Goal: Information Seeking & Learning: Learn about a topic

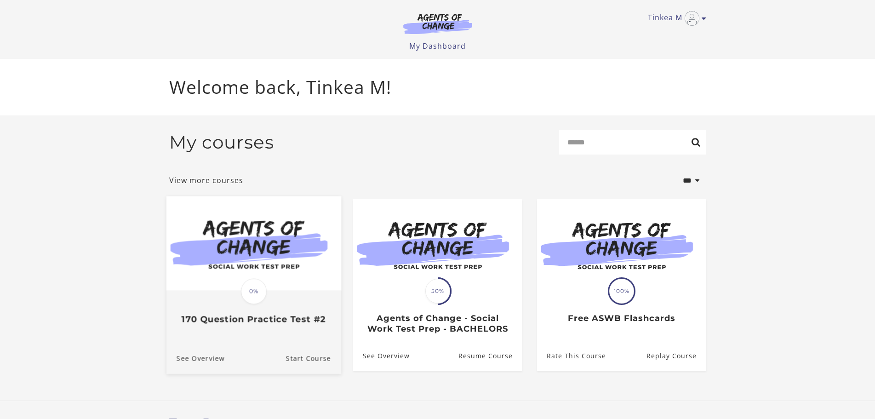
click at [285, 282] on img at bounding box center [253, 243] width 175 height 94
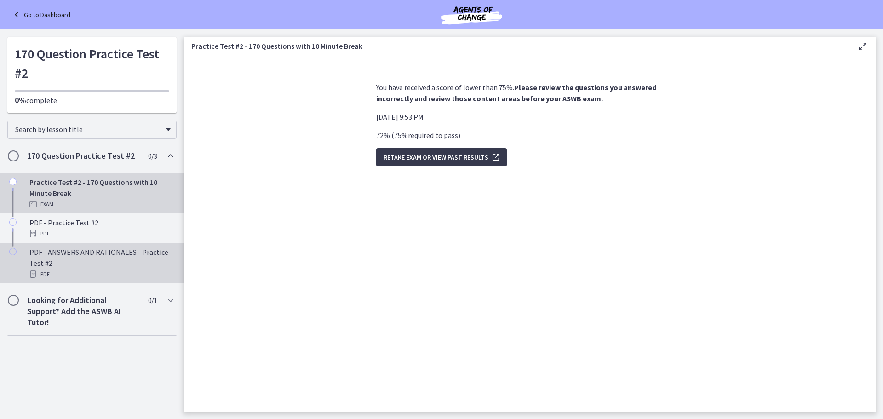
click at [98, 255] on div "PDF - ANSWERS AND RATIONALES - Practice Test #2 PDF" at bounding box center [100, 263] width 143 height 33
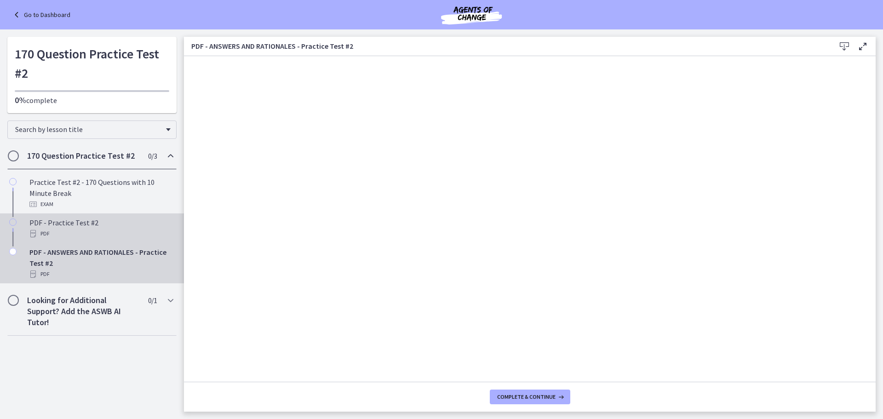
click at [64, 224] on div "PDF - Practice Test #2 PDF" at bounding box center [100, 228] width 143 height 22
click at [65, 253] on div "PDF - ANSWERS AND RATIONALES - Practice Test #2 PDF" at bounding box center [100, 263] width 143 height 33
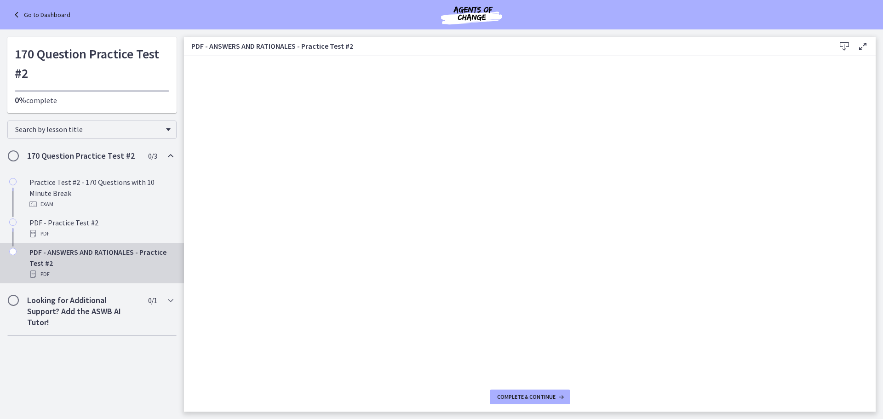
click at [843, 45] on icon at bounding box center [844, 46] width 11 height 11
click at [169, 153] on icon "Chapters" at bounding box center [170, 155] width 11 height 11
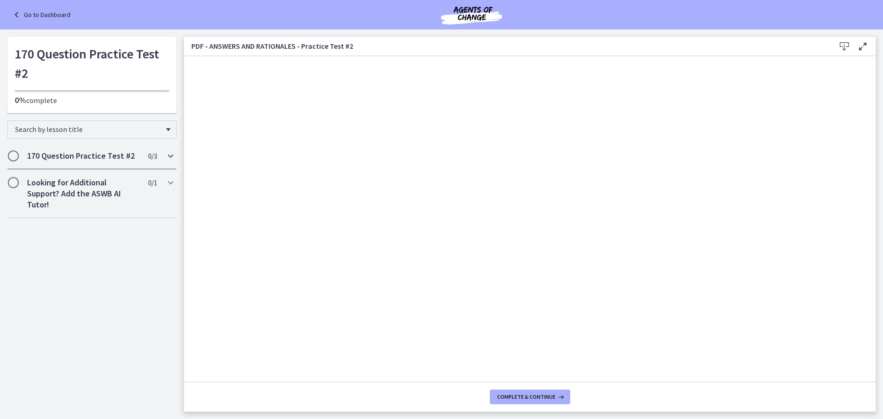
click at [169, 153] on icon "Chapters" at bounding box center [170, 155] width 11 height 11
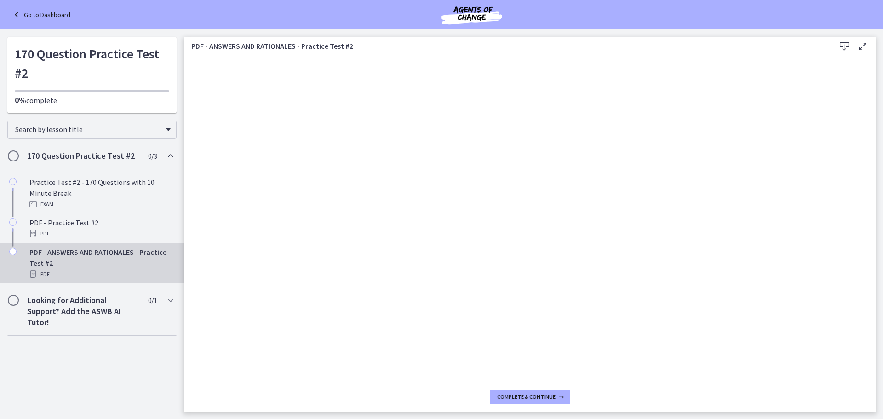
click at [16, 13] on icon at bounding box center [17, 14] width 13 height 11
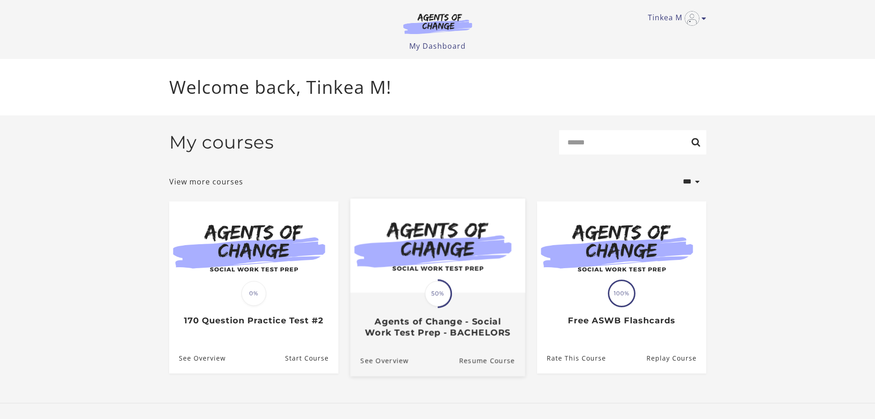
click at [426, 314] on div "Translation missing: en.liquid.partials.dashboard_course_card.progress_descript…" at bounding box center [437, 315] width 175 height 44
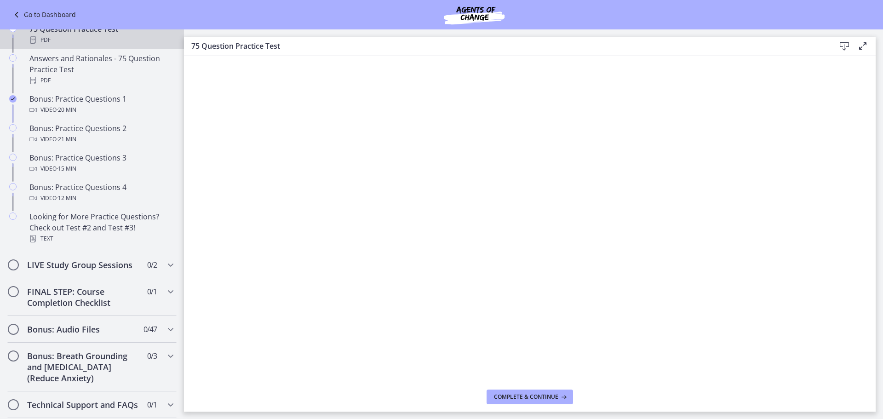
scroll to position [316, 0]
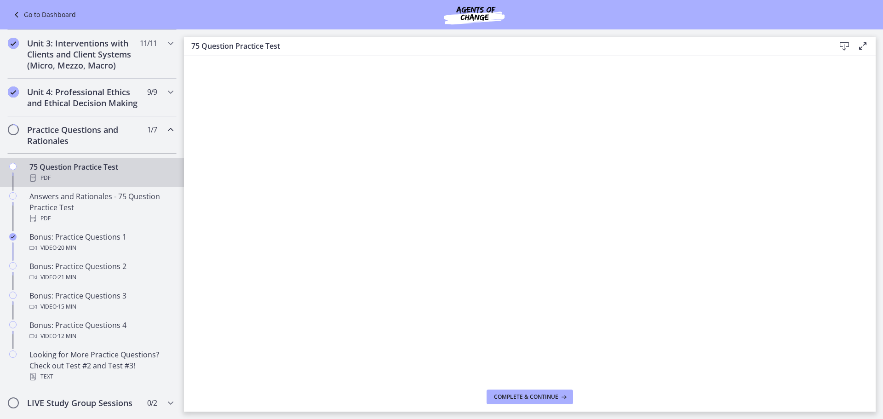
click at [20, 13] on icon at bounding box center [17, 14] width 13 height 11
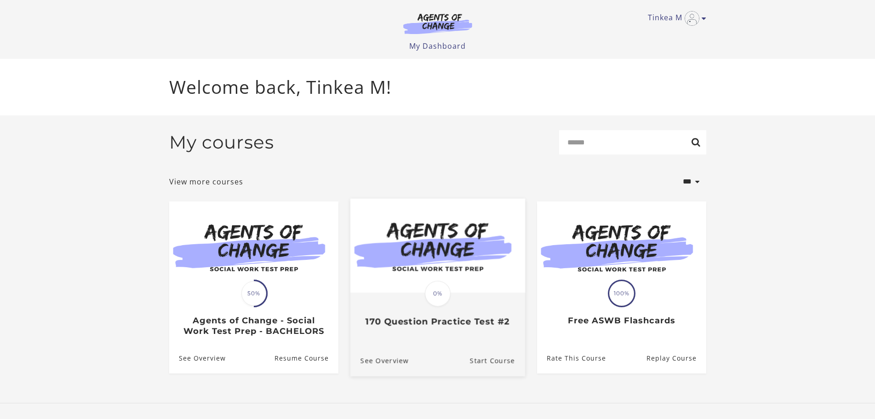
click at [411, 278] on img at bounding box center [437, 245] width 175 height 94
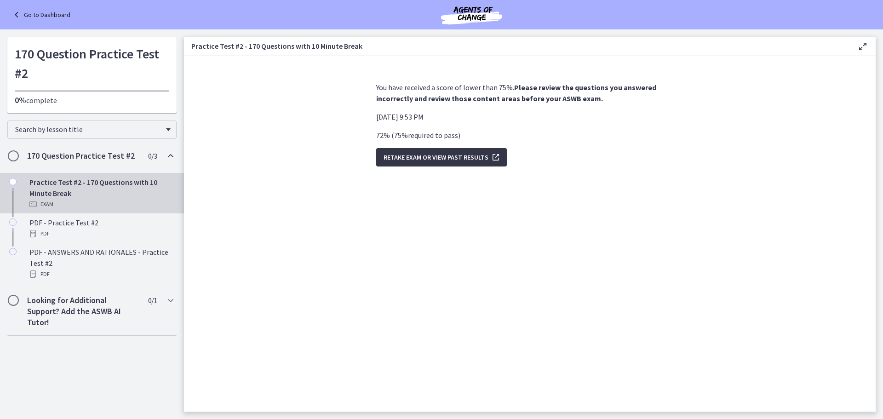
click at [490, 156] on icon "submit" at bounding box center [494, 157] width 13 height 11
